Goal: Task Accomplishment & Management: Use online tool/utility

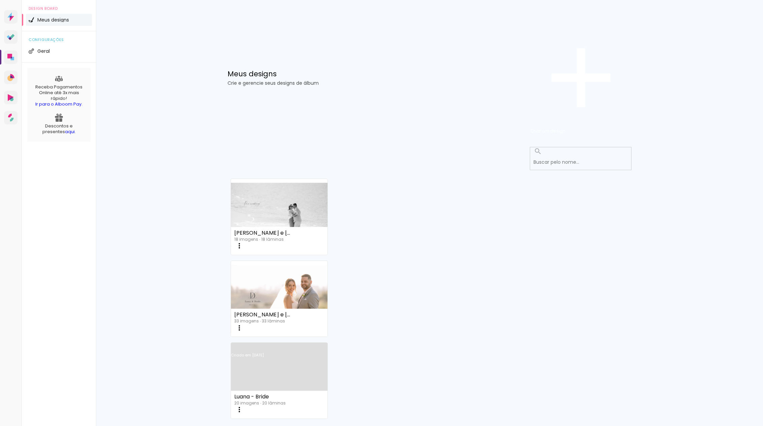
click at [243, 242] on iron-icon at bounding box center [239, 246] width 8 height 8
click at [493, 312] on paper-item "Excluir" at bounding box center [494, 352] width 66 height 80
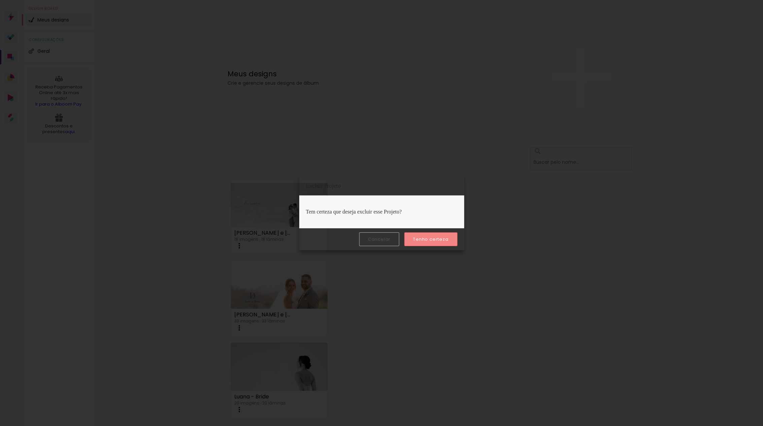
click at [0, 0] on slot "Tenho certeza" at bounding box center [0, 0] width 0 height 0
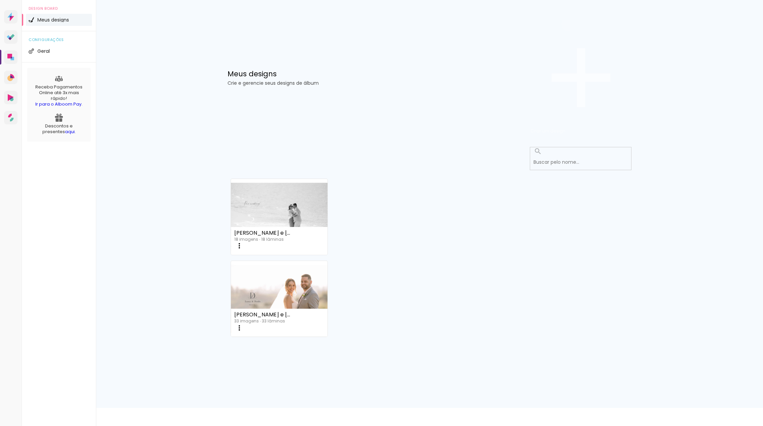
click at [566, 128] on span "Criar um design" at bounding box center [547, 131] width 35 height 6
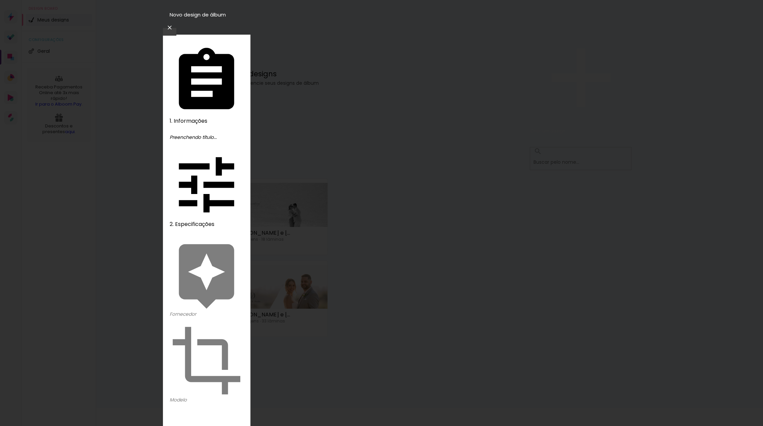
drag, startPoint x: 402, startPoint y: 88, endPoint x: 404, endPoint y: 92, distance: 4.9
type input "Luana - Bride"
type paper-input "Luana - Bride"
click at [0, 0] on slot "Avançar" at bounding box center [0, 0] width 0 height 0
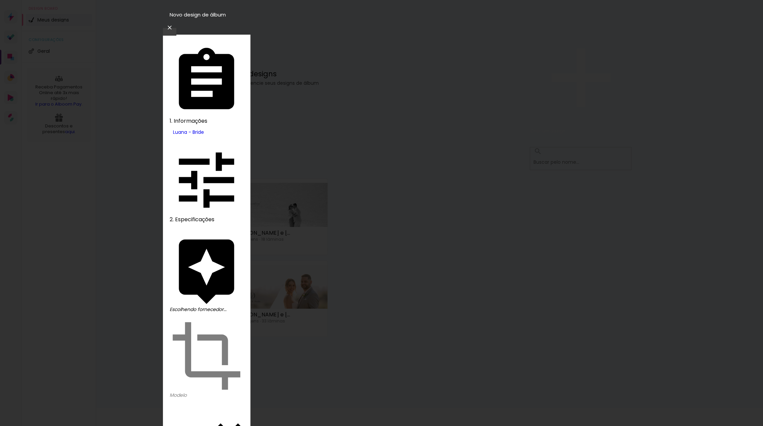
click at [0, 0] on slot "Avançar" at bounding box center [0, 0] width 0 height 0
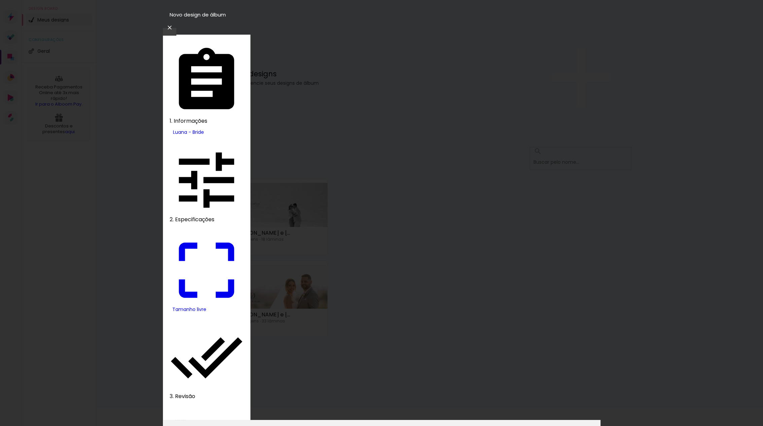
drag, startPoint x: 263, startPoint y: 192, endPoint x: 249, endPoint y: 193, distance: 13.9
type input "40"
type paper-input "40"
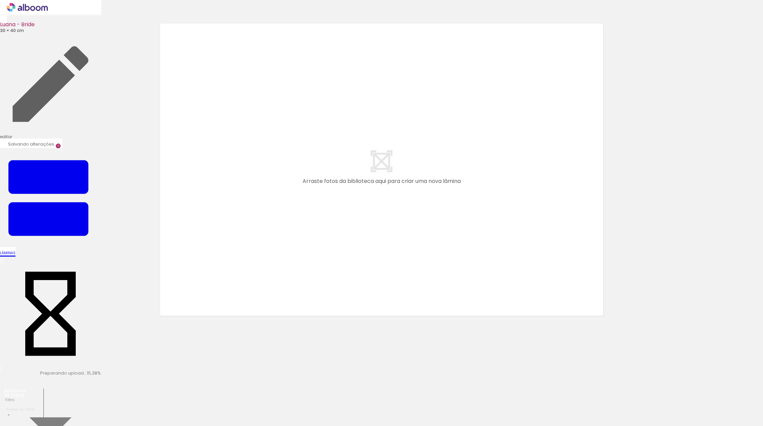
click at [671, 286] on div at bounding box center [381, 161] width 763 height 318
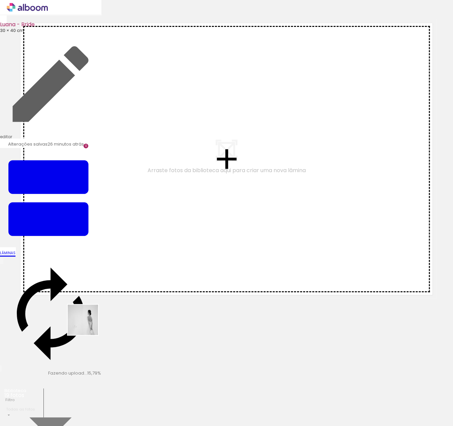
drag, startPoint x: 78, startPoint y: 404, endPoint x: 91, endPoint y: 309, distance: 95.8
click at [91, 309] on quentale-workspace at bounding box center [226, 213] width 453 height 426
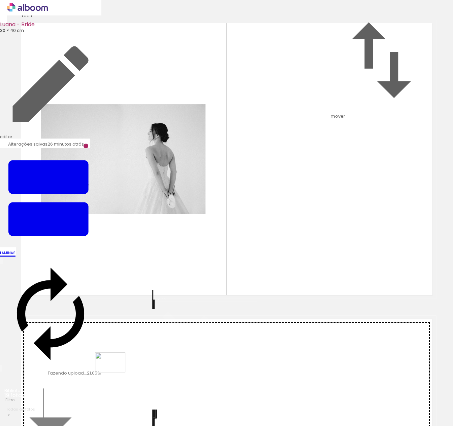
drag, startPoint x: 110, startPoint y: 405, endPoint x: 115, endPoint y: 373, distance: 32.0
click at [115, 373] on quentale-workspace at bounding box center [226, 213] width 453 height 426
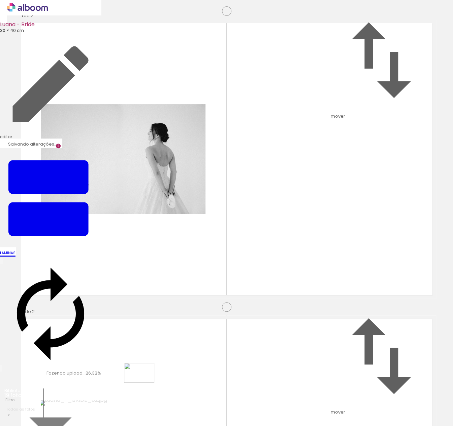
drag, startPoint x: 143, startPoint y: 402, endPoint x: 144, endPoint y: 383, distance: 18.5
click at [144, 383] on quentale-workspace at bounding box center [226, 213] width 453 height 426
drag, startPoint x: 179, startPoint y: 409, endPoint x: 183, endPoint y: 383, distance: 26.8
click at [183, 383] on quentale-workspace at bounding box center [226, 213] width 453 height 426
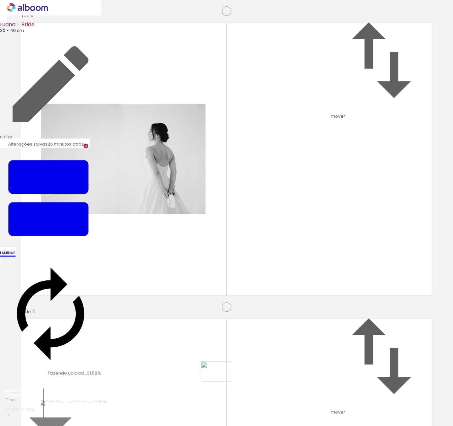
drag, startPoint x: 221, startPoint y: 389, endPoint x: 221, endPoint y: 382, distance: 6.7
click at [221, 382] on quentale-workspace at bounding box center [226, 213] width 453 height 426
drag, startPoint x: 257, startPoint y: 404, endPoint x: 258, endPoint y: 381, distance: 23.6
click at [258, 381] on quentale-workspace at bounding box center [226, 213] width 453 height 426
drag, startPoint x: 295, startPoint y: 404, endPoint x: 296, endPoint y: 381, distance: 23.2
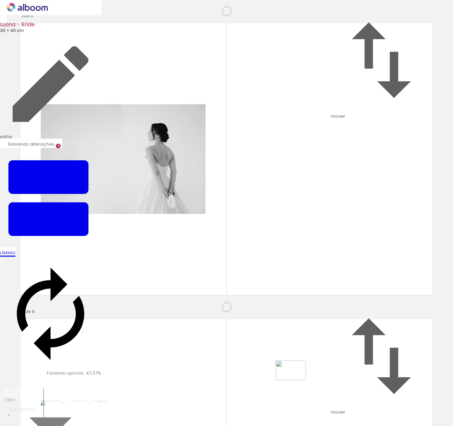
click at [296, 381] on quentale-workspace at bounding box center [226, 213] width 453 height 426
drag, startPoint x: 330, startPoint y: 403, endPoint x: 330, endPoint y: 382, distance: 21.5
click at [330, 382] on quentale-workspace at bounding box center [226, 213] width 453 height 426
drag, startPoint x: 366, startPoint y: 405, endPoint x: 358, endPoint y: 381, distance: 25.3
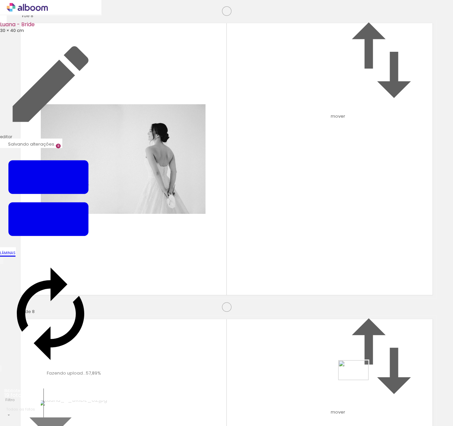
click at [358, 381] on quentale-workspace at bounding box center [226, 213] width 453 height 426
drag, startPoint x: 409, startPoint y: 409, endPoint x: 397, endPoint y: 383, distance: 28.3
click at [397, 383] on quentale-workspace at bounding box center [226, 213] width 453 height 426
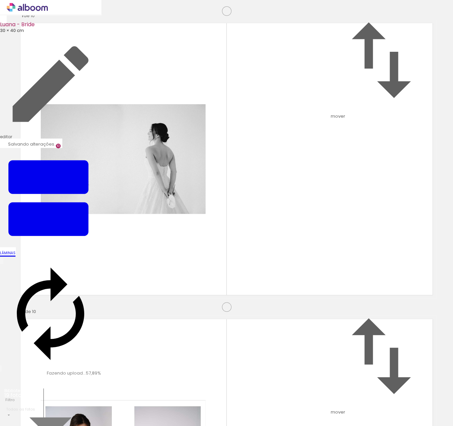
scroll to position [2650, 0]
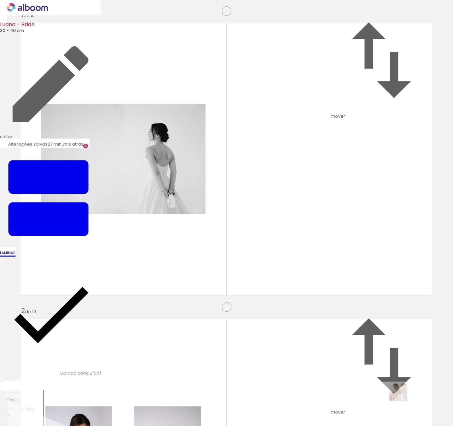
drag, startPoint x: 402, startPoint y: 398, endPoint x: 404, endPoint y: 406, distance: 8.4
drag, startPoint x: 225, startPoint y: 402, endPoint x: 222, endPoint y: 382, distance: 20.7
click at [222, 382] on quentale-workspace at bounding box center [226, 213] width 453 height 426
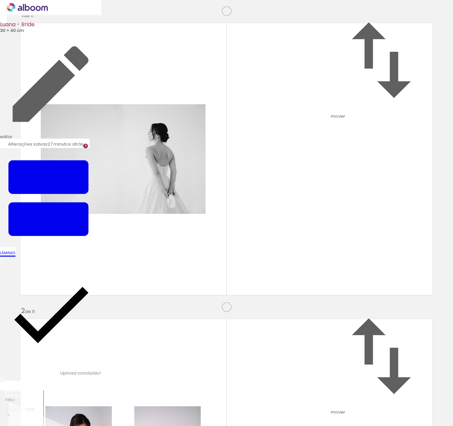
scroll to position [2946, 0]
drag, startPoint x: 262, startPoint y: 408, endPoint x: 262, endPoint y: 384, distance: 24.2
click at [262, 384] on quentale-workspace at bounding box center [226, 213] width 453 height 426
drag, startPoint x: 293, startPoint y: 392, endPoint x: 293, endPoint y: 385, distance: 6.7
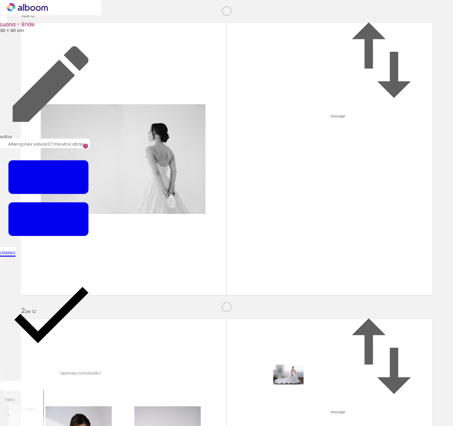
drag, startPoint x: 301, startPoint y: 404, endPoint x: 300, endPoint y: 382, distance: 22.3
click at [300, 382] on quentale-workspace at bounding box center [226, 213] width 453 height 426
drag, startPoint x: 332, startPoint y: 401, endPoint x: 330, endPoint y: 380, distance: 20.3
click at [330, 380] on quentale-workspace at bounding box center [226, 213] width 453 height 426
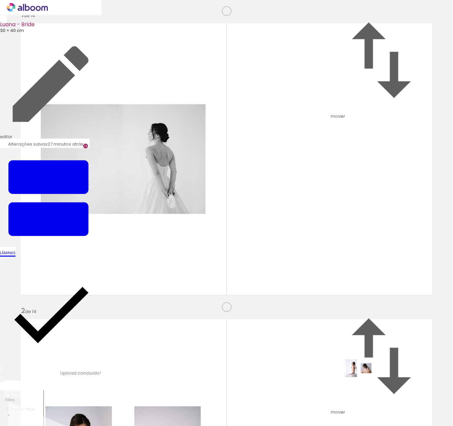
drag, startPoint x: 368, startPoint y: 408, endPoint x: 363, endPoint y: 379, distance: 29.4
click at [363, 379] on quentale-workspace at bounding box center [226, 213] width 453 height 426
drag, startPoint x: 312, startPoint y: 405, endPoint x: 310, endPoint y: 381, distance: 24.0
click at [310, 381] on quentale-workspace at bounding box center [226, 213] width 453 height 426
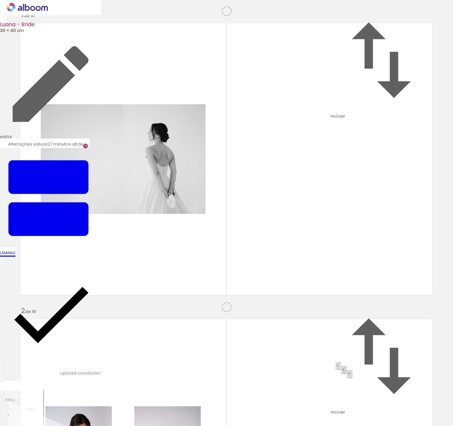
drag, startPoint x: 354, startPoint y: 403, endPoint x: 349, endPoint y: 381, distance: 22.5
click at [349, 381] on quentale-workspace at bounding box center [226, 213] width 453 height 426
drag, startPoint x: 395, startPoint y: 404, endPoint x: 407, endPoint y: 397, distance: 14.6
click at [387, 383] on quentale-workspace at bounding box center [226, 213] width 453 height 426
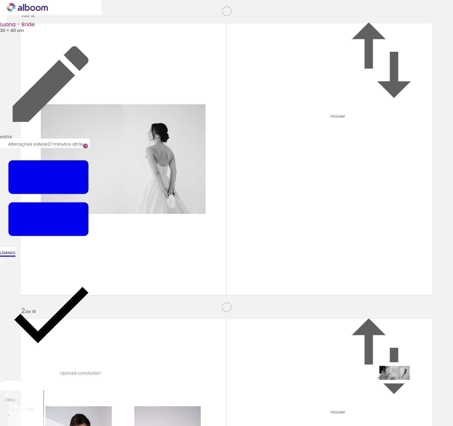
drag, startPoint x: 418, startPoint y: 405, endPoint x: 399, endPoint y: 383, distance: 28.8
click at [399, 383] on quentale-workspace at bounding box center [226, 213] width 453 height 426
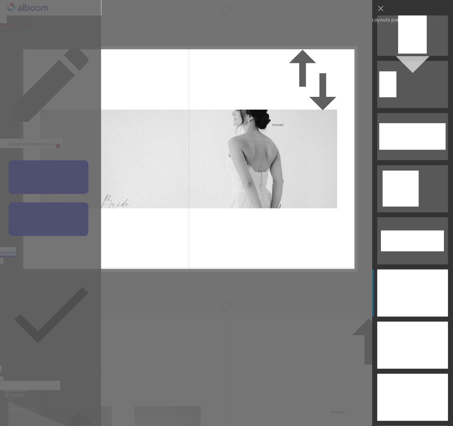
scroll to position [2378, 0]
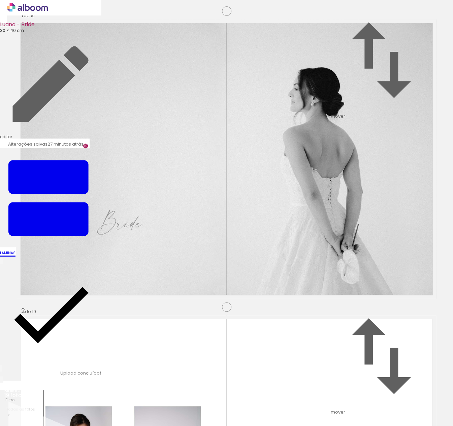
scroll to position [295, 0]
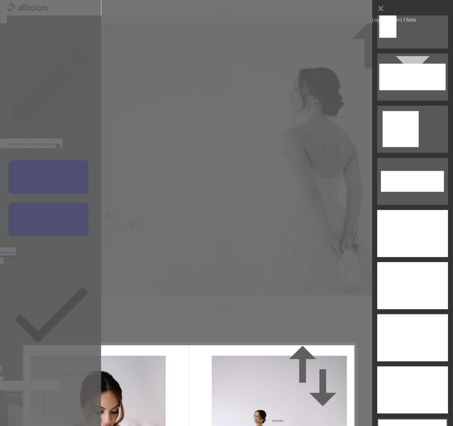
scroll to position [2429, 0]
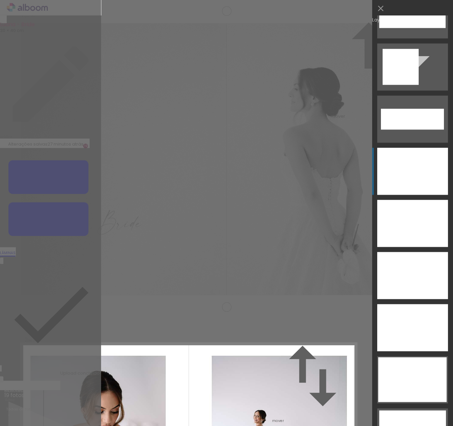
click at [413, 252] on div at bounding box center [412, 275] width 71 height 47
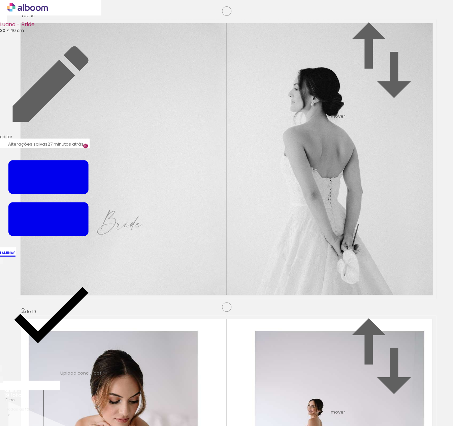
scroll to position [613, 0]
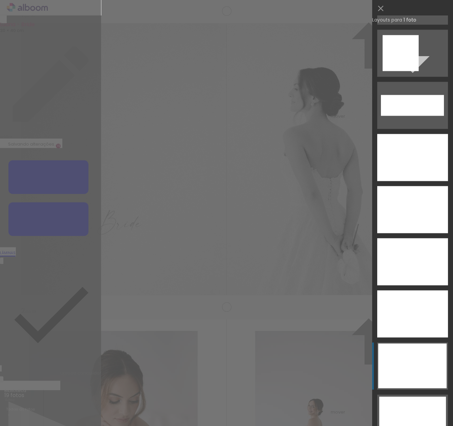
scroll to position [2466, 0]
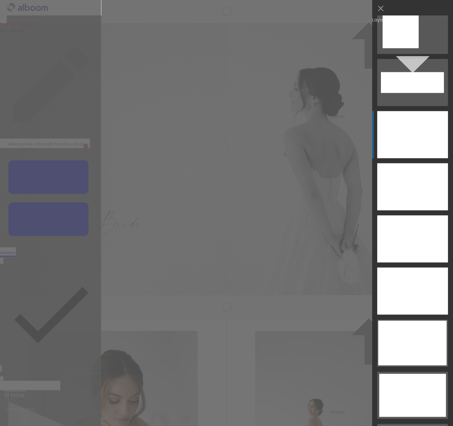
click at [419, 163] on div at bounding box center [412, 186] width 71 height 47
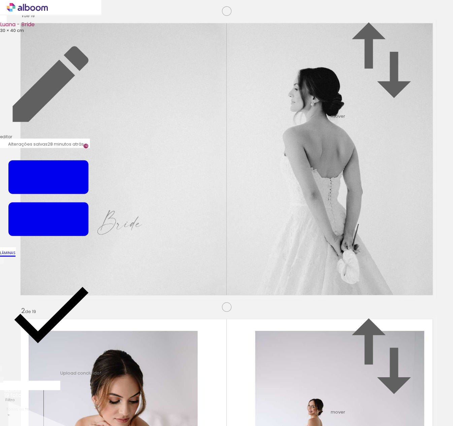
scroll to position [914, 0]
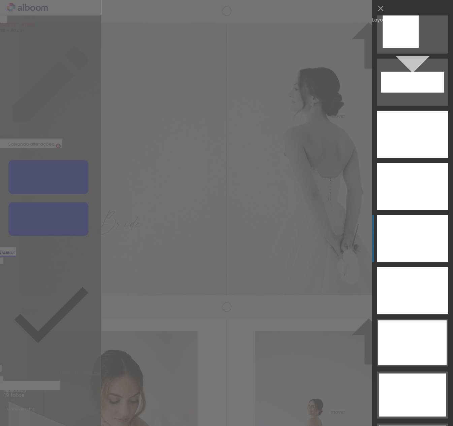
scroll to position [2554, 0]
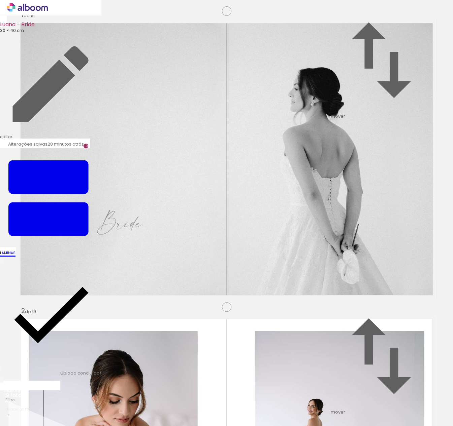
scroll to position [1240, 0]
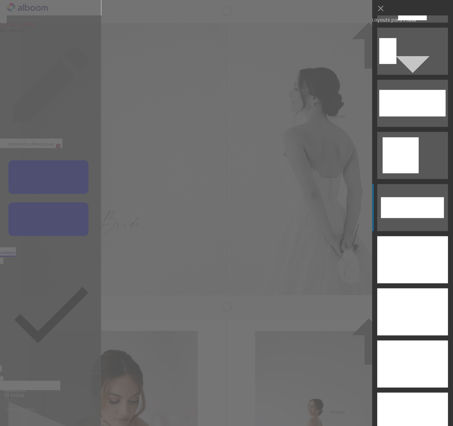
scroll to position [2347, 0]
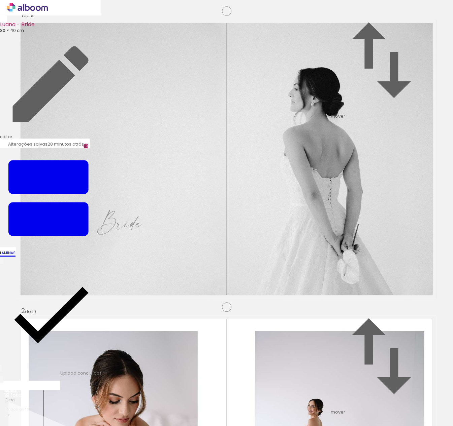
scroll to position [1439, 0]
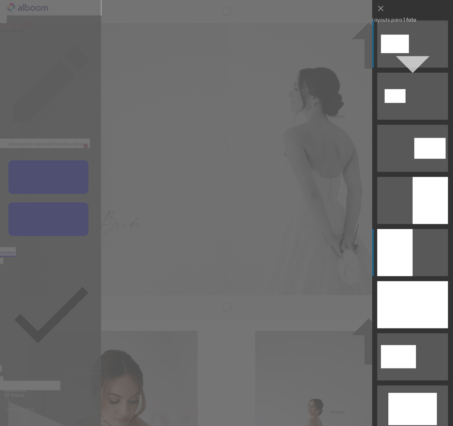
scroll to position [0, 0]
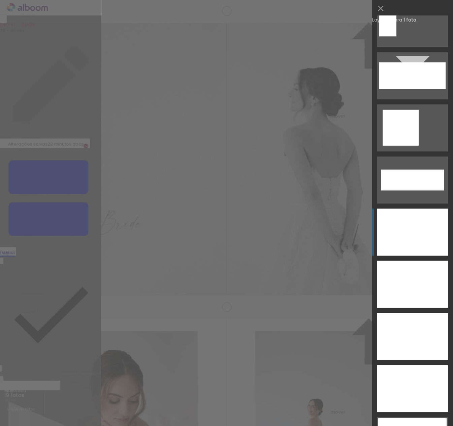
click at [425, 365] on div at bounding box center [412, 388] width 71 height 47
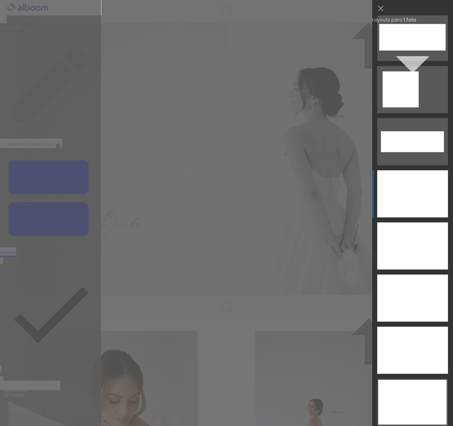
click at [408, 195] on div at bounding box center [412, 193] width 71 height 47
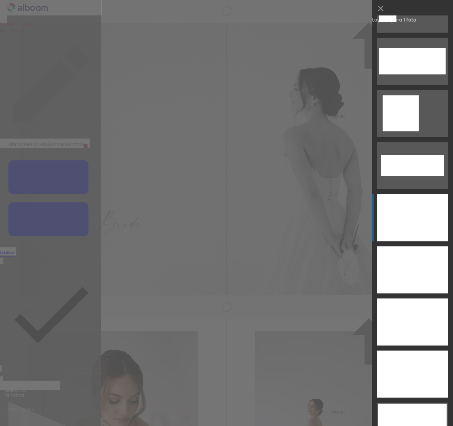
click at [421, 351] on div at bounding box center [412, 374] width 71 height 47
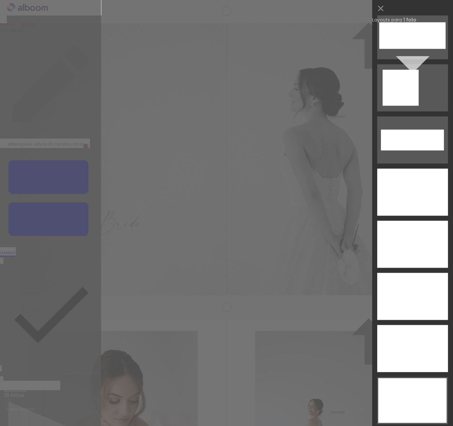
click at [414, 273] on div at bounding box center [412, 296] width 71 height 47
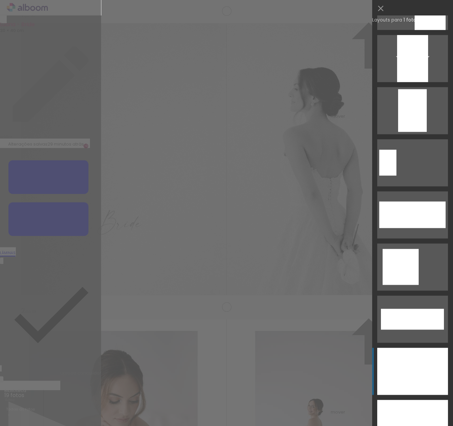
click at [420, 82] on div at bounding box center [412, 58] width 31 height 47
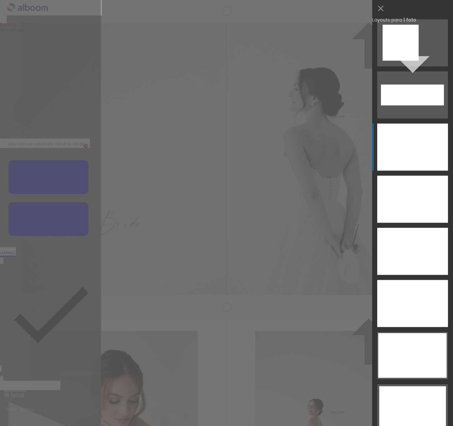
click at [414, 176] on div at bounding box center [412, 199] width 71 height 47
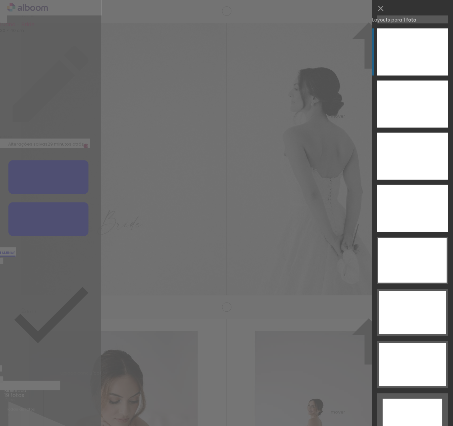
click at [430, 80] on div at bounding box center [412, 103] width 71 height 47
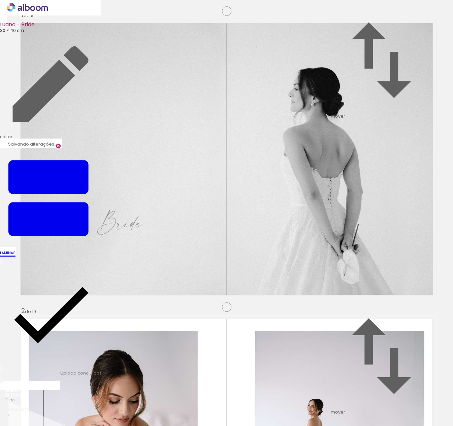
click at [430, 57] on quentale-workspace at bounding box center [226, 213] width 453 height 426
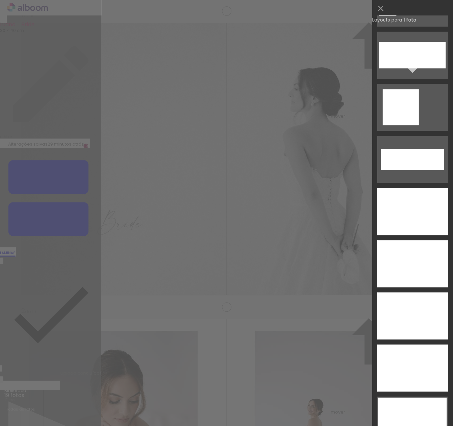
click at [398, 240] on div at bounding box center [412, 263] width 71 height 47
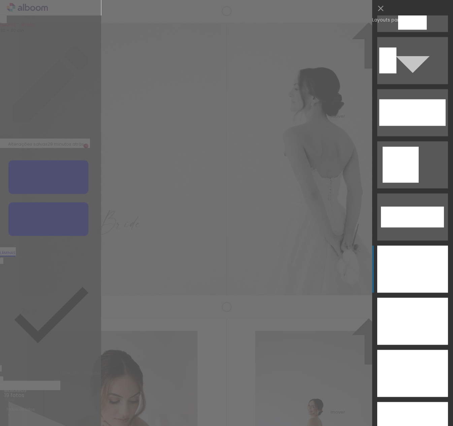
click at [419, 350] on div at bounding box center [412, 373] width 71 height 47
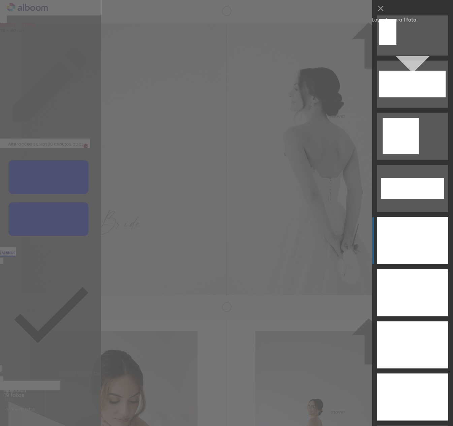
click at [425, 269] on div at bounding box center [412, 292] width 71 height 47
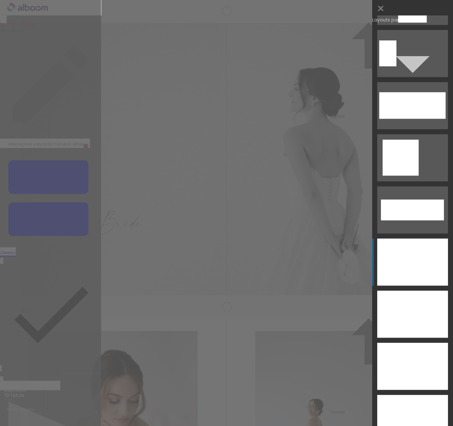
click at [422, 343] on div at bounding box center [412, 366] width 71 height 47
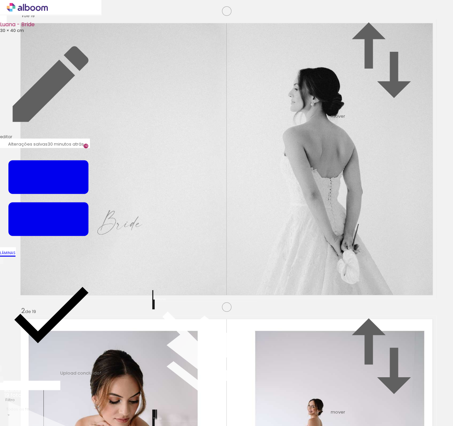
click at [37, 383] on span "Finalizar" at bounding box center [27, 386] width 19 height 7
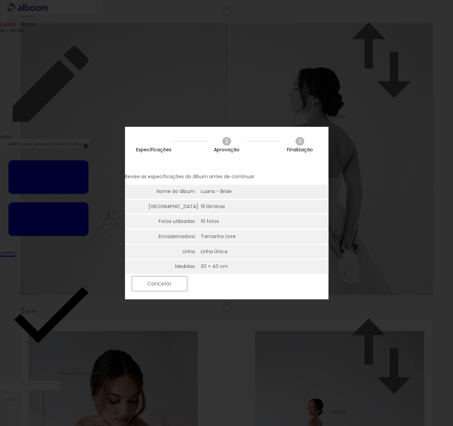
click at [0, 0] on slot "Próximo" at bounding box center [0, 0] width 0 height 0
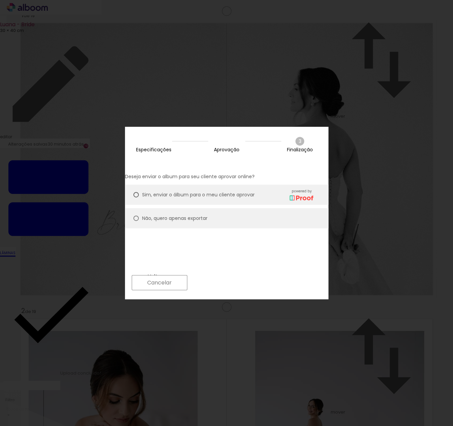
click at [0, 0] on slot "Próximo" at bounding box center [0, 0] width 0 height 0
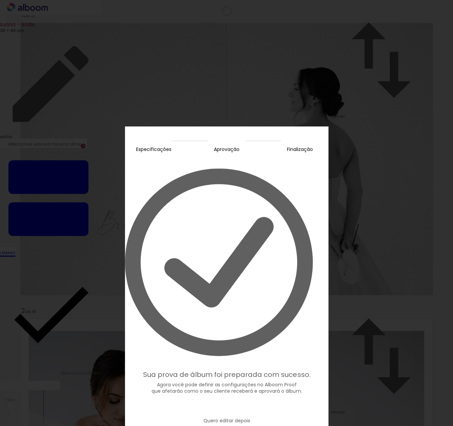
click at [248, 401] on paper-button "Editar prova" at bounding box center [227, 408] width 66 height 14
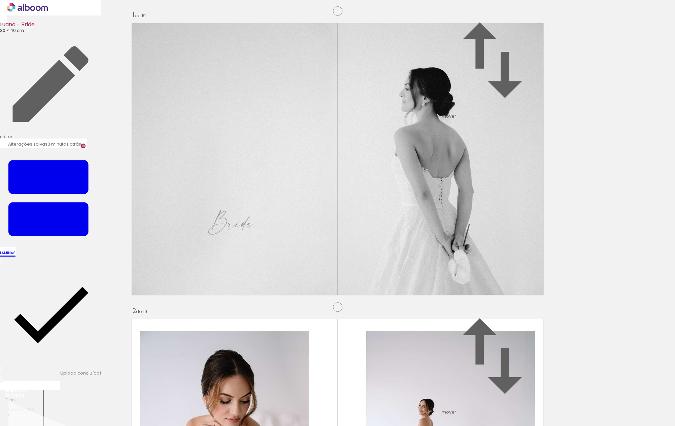
scroll to position [0, 99]
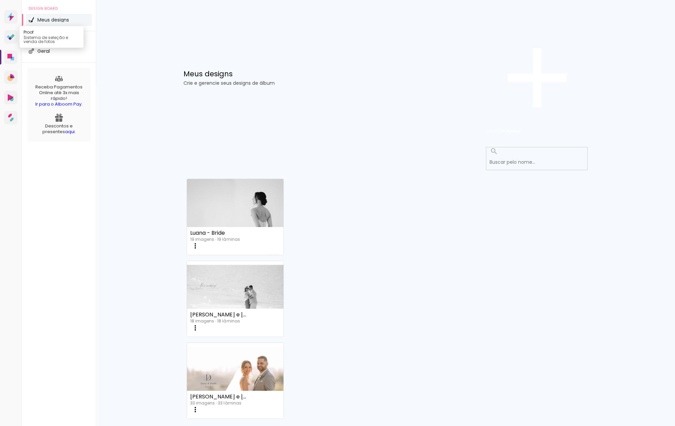
click at [11, 40] on icon at bounding box center [11, 37] width 8 height 6
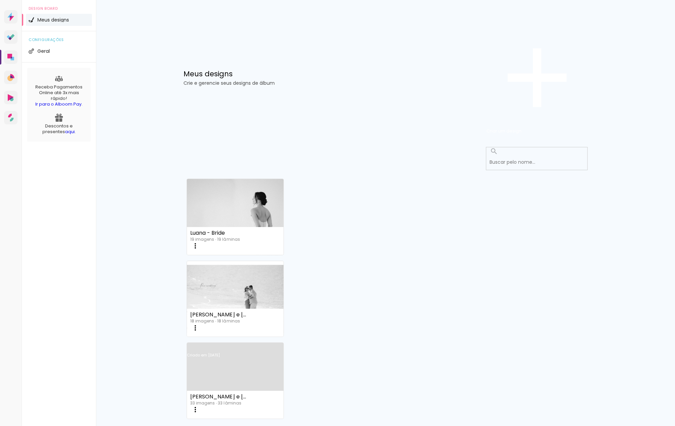
click at [283, 345] on link "Criado em [DATE]" at bounding box center [235, 364] width 97 height 38
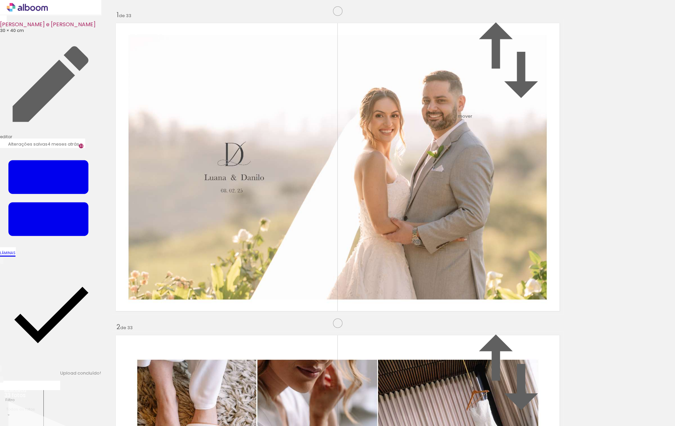
scroll to position [3269, 0]
click at [27, 10] on icon at bounding box center [27, 7] width 41 height 9
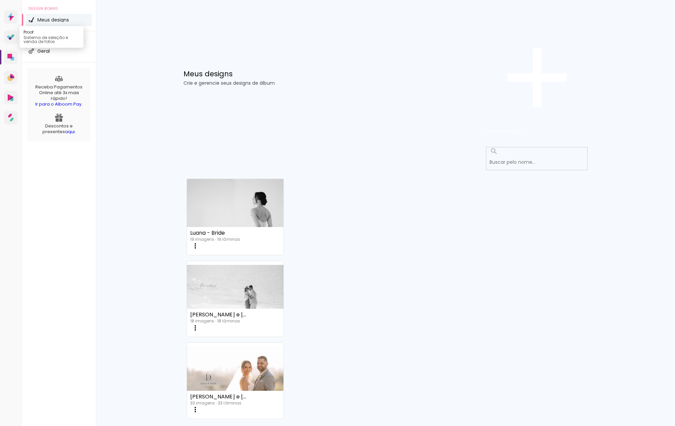
click at [12, 38] on icon at bounding box center [12, 36] width 4 height 4
